Goal: Task Accomplishment & Management: Manage account settings

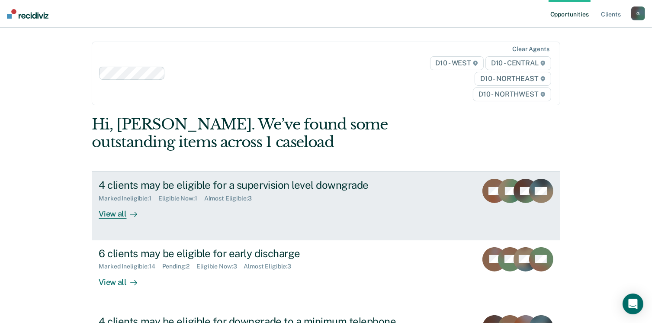
click at [116, 215] on div "View all" at bounding box center [123, 210] width 48 height 17
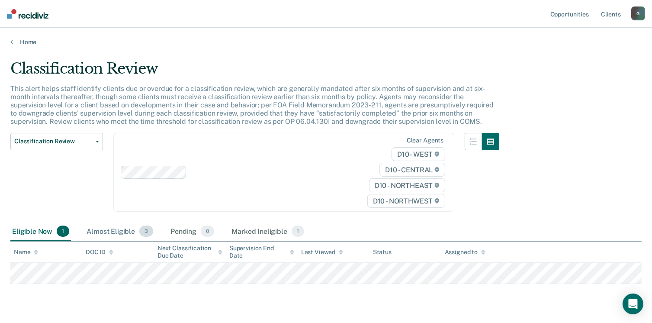
click at [104, 229] on div "Almost Eligible 3" at bounding box center [120, 231] width 70 height 19
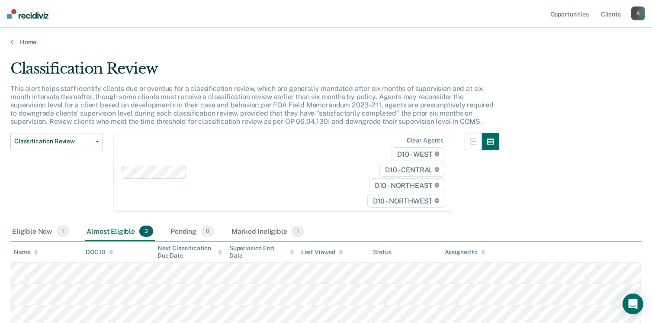
scroll to position [64, 0]
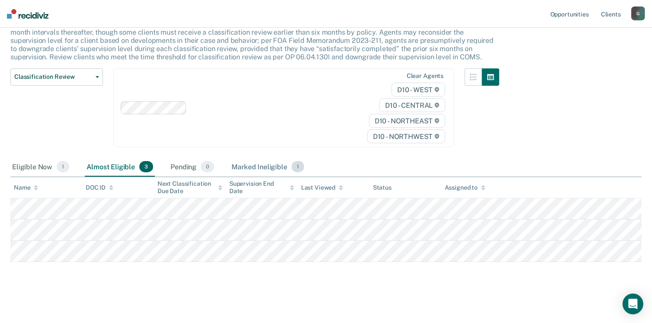
click at [258, 168] on div "Marked Ineligible 1" at bounding box center [268, 166] width 76 height 19
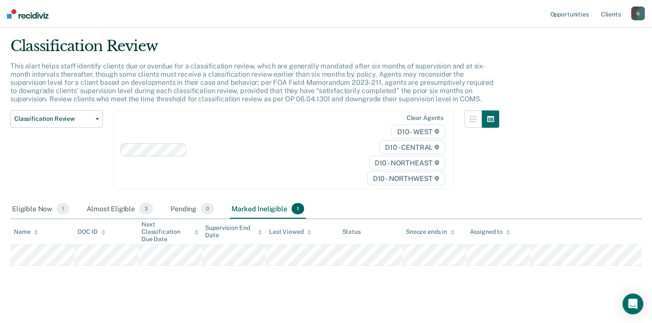
scroll to position [26, 0]
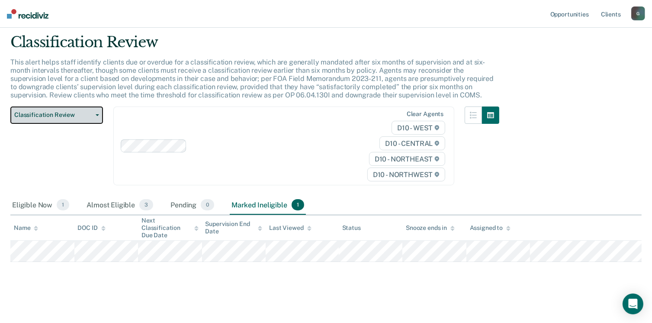
click at [38, 112] on span "Classification Review" at bounding box center [53, 114] width 78 height 7
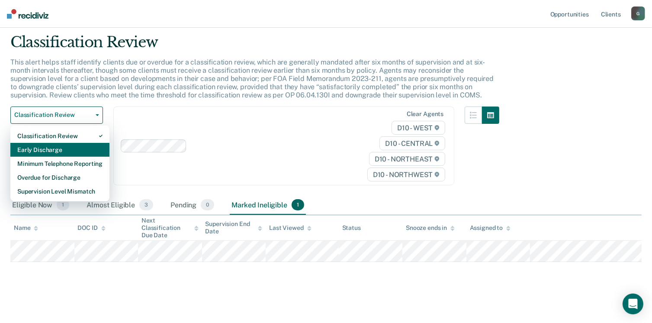
click at [42, 150] on div "Early Discharge" at bounding box center [59, 150] width 85 height 14
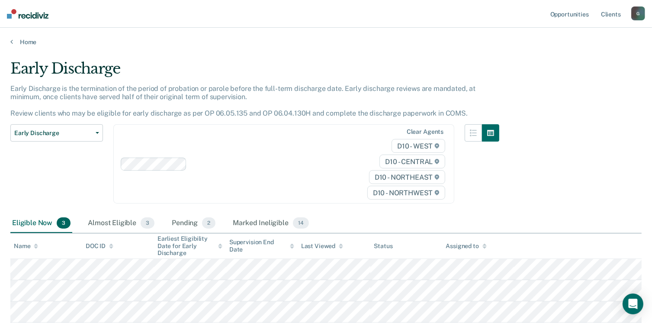
click at [624, 148] on div "Early Discharge Early Discharge is the termination of the period of probation o…" at bounding box center [325, 190] width 631 height 260
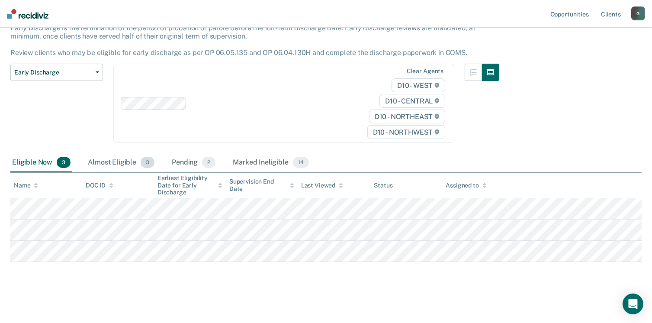
click at [99, 164] on div "Almost Eligible 3" at bounding box center [121, 162] width 70 height 19
click at [104, 161] on div "Almost Eligible 3" at bounding box center [121, 162] width 70 height 19
drag, startPoint x: 104, startPoint y: 161, endPoint x: 82, endPoint y: 119, distance: 48.0
click at [82, 119] on div "Early Discharge Early Discharge is the termination of the period of probation o…" at bounding box center [325, 129] width 631 height 260
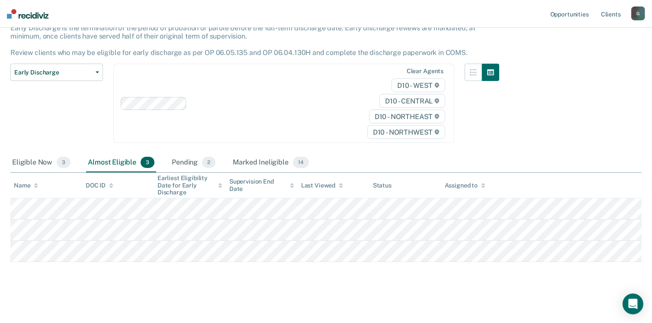
click at [82, 119] on div "Early Discharge Classification Review Early Discharge Minimum Telephone Reporti…" at bounding box center [56, 109] width 93 height 90
click at [187, 162] on div "Pending 2" at bounding box center [193, 162] width 47 height 19
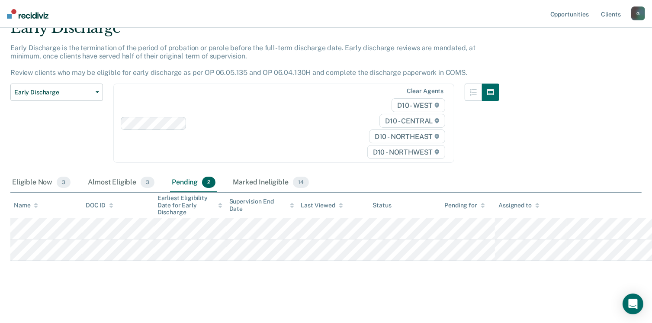
scroll to position [40, 0]
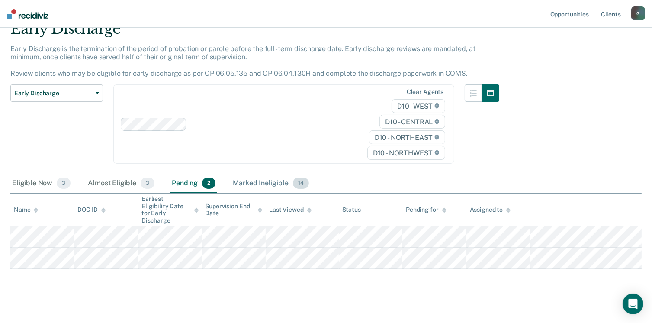
click at [249, 179] on div "Marked Ineligible 14" at bounding box center [270, 183] width 79 height 19
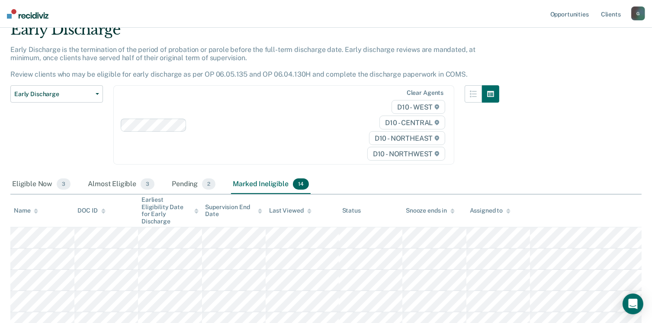
scroll to position [33, 0]
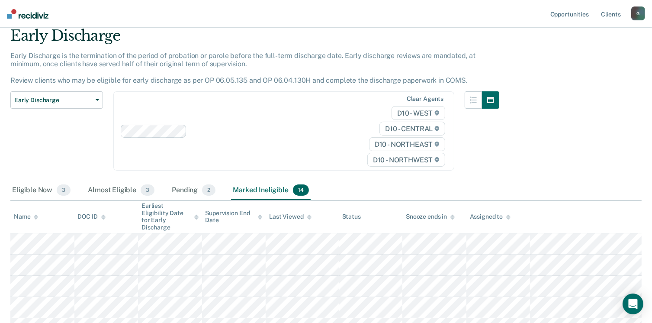
click at [535, 147] on div "Early Discharge Early Discharge is the termination of the period of probation o…" at bounding box center [325, 277] width 631 height 500
click at [22, 191] on div "Eligible Now 3" at bounding box center [41, 190] width 62 height 19
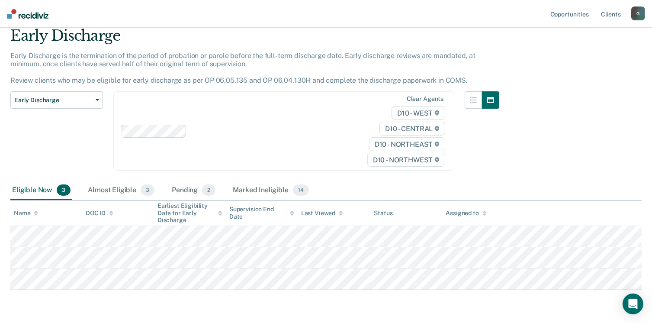
click at [576, 148] on div "Early Discharge Early Discharge is the termination of the period of probation o…" at bounding box center [325, 157] width 631 height 260
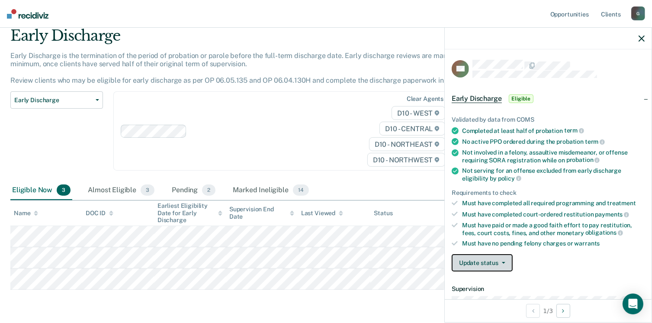
click at [485, 265] on button "Update status" at bounding box center [482, 262] width 61 height 17
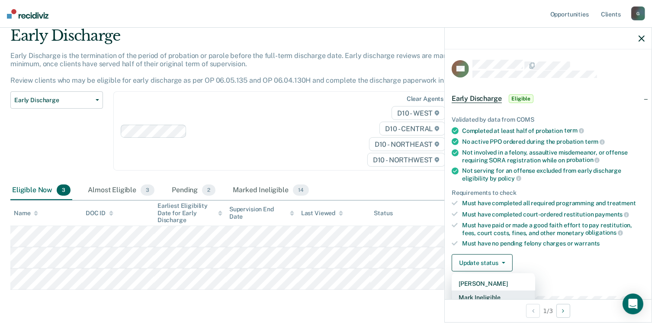
scroll to position [2, 0]
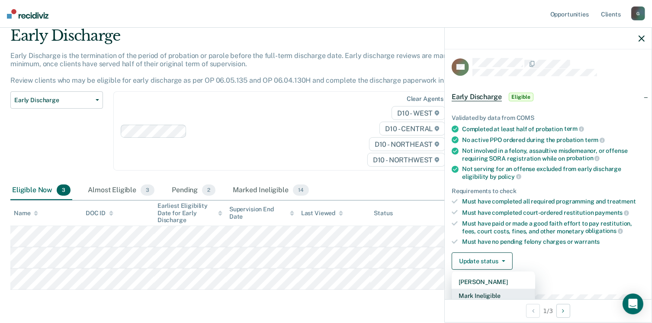
click at [490, 292] on button "Mark Ineligible" at bounding box center [493, 295] width 83 height 14
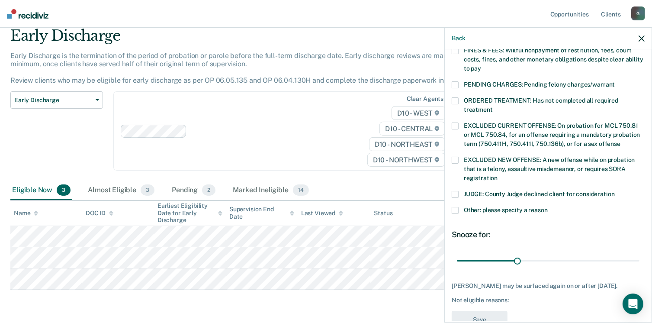
scroll to position [259, 0]
click at [455, 192] on span at bounding box center [455, 195] width 7 height 7
click at [615, 192] on input "JUDGE: County Judge declined client for consideration" at bounding box center [615, 192] width 0 height 0
click at [457, 208] on span at bounding box center [455, 211] width 7 height 7
click at [548, 208] on input "Other: please specify a reason" at bounding box center [548, 208] width 0 height 0
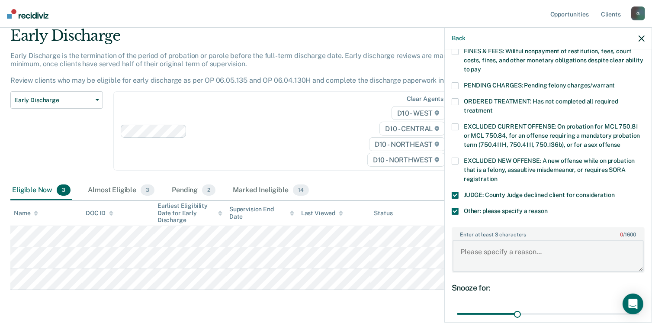
click at [512, 244] on textarea "Enter at least 3 characters 0 / 1600" at bounding box center [547, 256] width 191 height 32
paste textarea "Judge [PERSON_NAME] will not sign any discharges if the probationer has any out…"
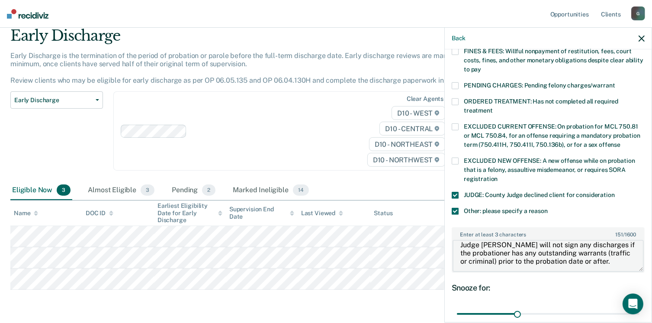
scroll to position [8, 0]
type textarea "Judge [PERSON_NAME] will not sign any discharges if the probationer has any out…"
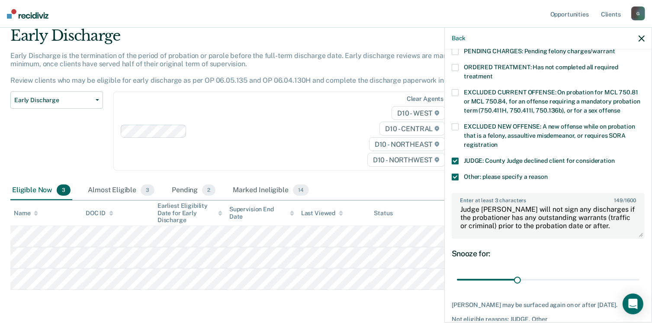
scroll to position [323, 0]
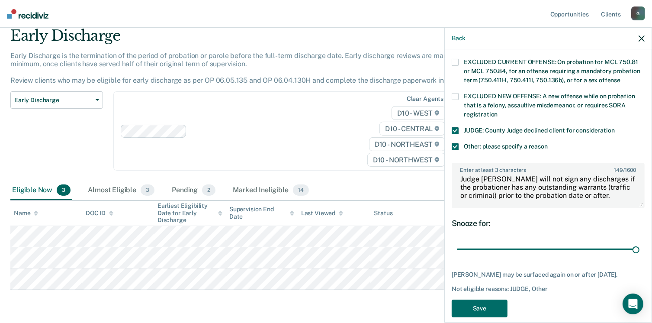
drag, startPoint x: 516, startPoint y: 241, endPoint x: 649, endPoint y: 241, distance: 133.2
type input "90"
click at [639, 242] on input "range" at bounding box center [548, 249] width 183 height 15
click at [497, 303] on button "Save" at bounding box center [480, 308] width 56 height 18
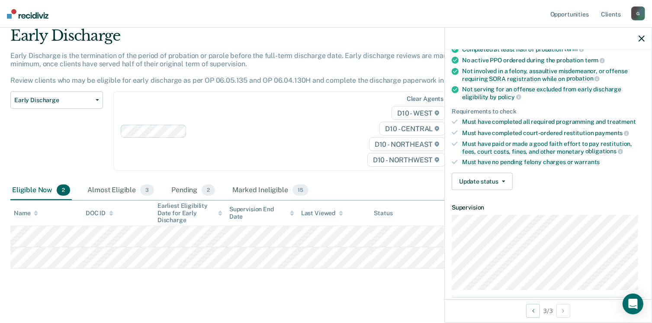
scroll to position [97, 0]
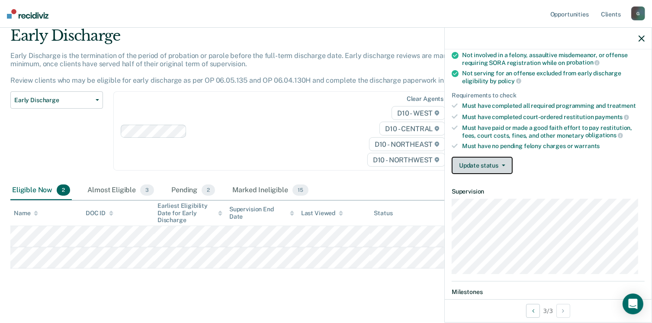
click at [482, 161] on button "Update status" at bounding box center [482, 165] width 61 height 17
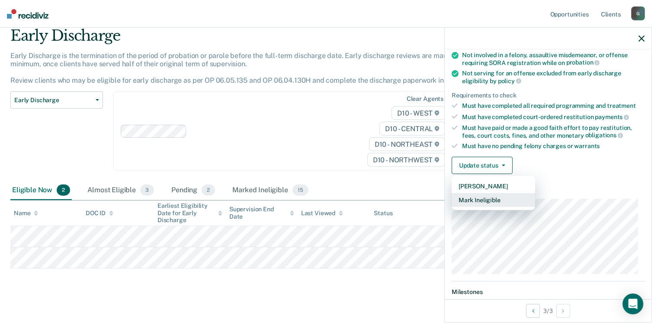
click at [487, 196] on button "Mark Ineligible" at bounding box center [493, 200] width 83 height 14
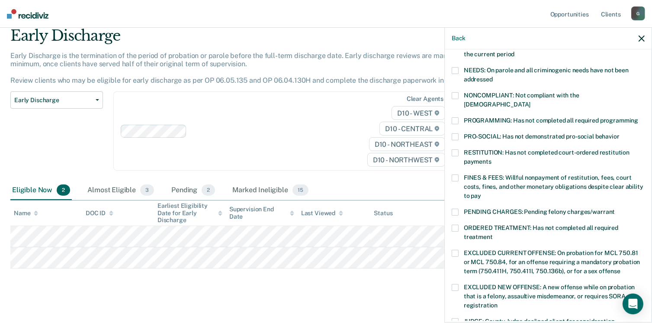
scroll to position [135, 0]
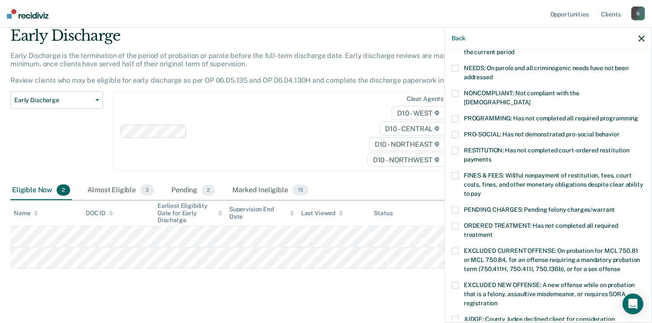
click at [456, 115] on span at bounding box center [455, 118] width 7 height 7
click at [638, 115] on input "PROGRAMMING: Has not completed all required programming" at bounding box center [638, 115] width 0 height 0
click at [454, 172] on span at bounding box center [455, 175] width 7 height 7
click at [481, 190] on input "FINES & FEES: Willful nonpayment of restitution, fees, court costs, fines, and …" at bounding box center [481, 190] width 0 height 0
click at [454, 172] on span at bounding box center [455, 175] width 7 height 7
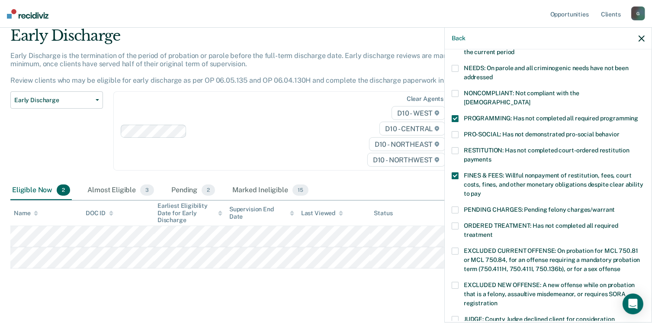
click at [481, 190] on input "FINES & FEES: Willful nonpayment of restitution, fees, court costs, fines, and …" at bounding box center [481, 190] width 0 height 0
click at [454, 147] on label "RESTITUTION: Has not completed court-ordered restitution payments" at bounding box center [548, 156] width 193 height 18
click at [491, 156] on input "RESTITUTION: Has not completed court-ordered restitution payments" at bounding box center [491, 156] width 0 height 0
click at [456, 172] on label "FINES & FEES: Willful nonpayment of restitution, fees, court costs, fines, and …" at bounding box center [548, 185] width 193 height 27
click at [481, 190] on input "FINES & FEES: Willful nonpayment of restitution, fees, court costs, fines, and …" at bounding box center [481, 190] width 0 height 0
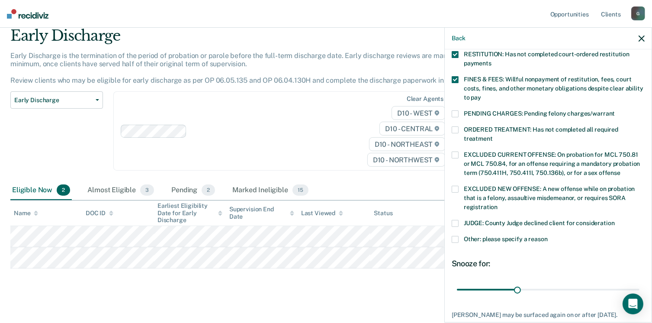
scroll to position [280, 0]
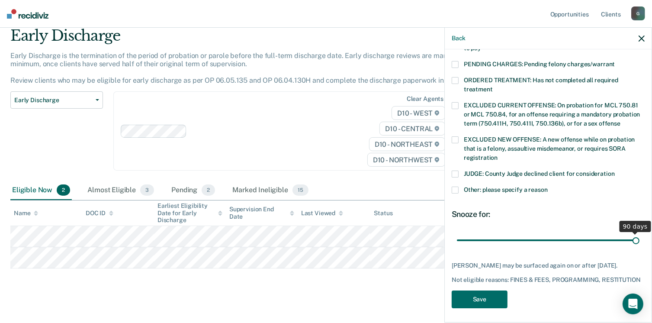
drag, startPoint x: 514, startPoint y: 231, endPoint x: 660, endPoint y: 215, distance: 146.6
type input "90"
click at [639, 233] on input "range" at bounding box center [548, 240] width 183 height 15
click at [483, 297] on button "Save" at bounding box center [480, 299] width 56 height 18
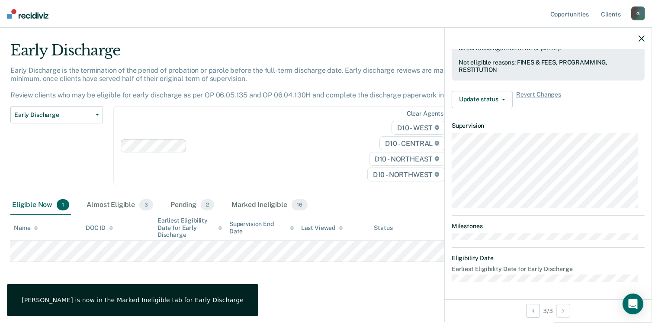
scroll to position [231, 0]
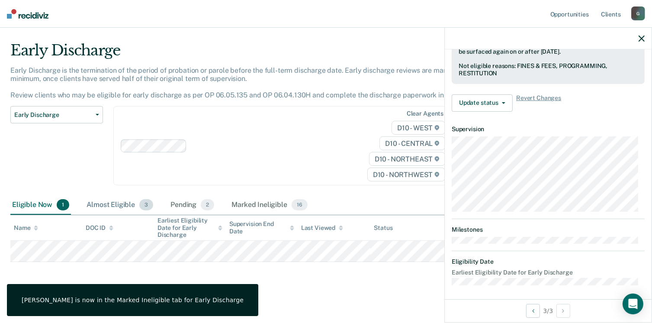
click at [107, 208] on div "Almost Eligible 3" at bounding box center [120, 204] width 70 height 19
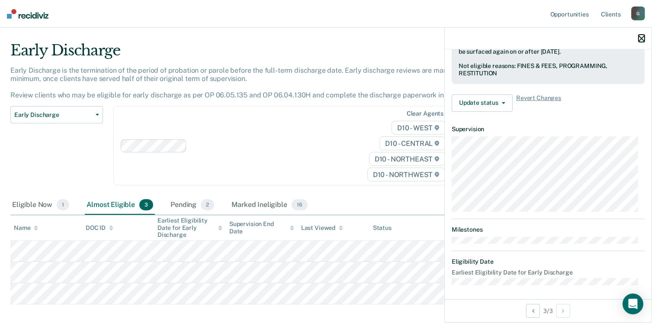
click at [642, 41] on icon "button" at bounding box center [641, 38] width 6 height 6
